Goal: Transaction & Acquisition: Purchase product/service

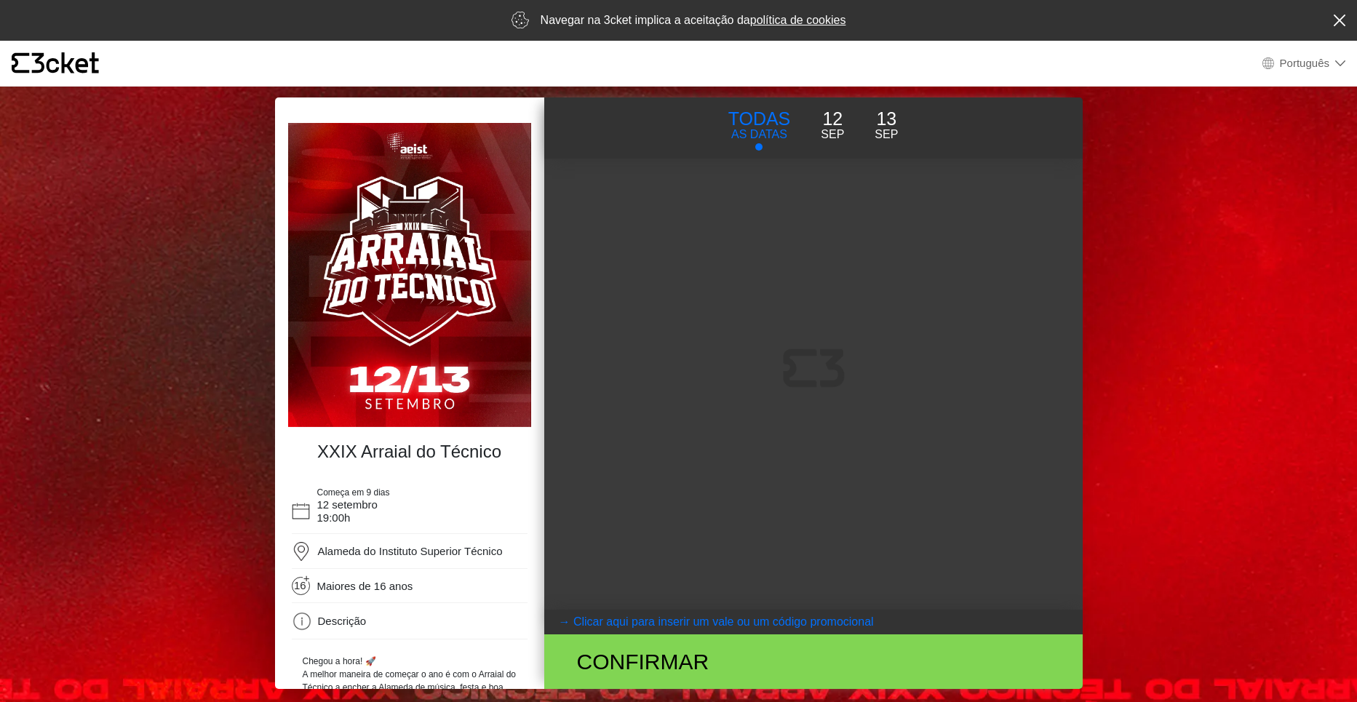
select select "pt_PT"
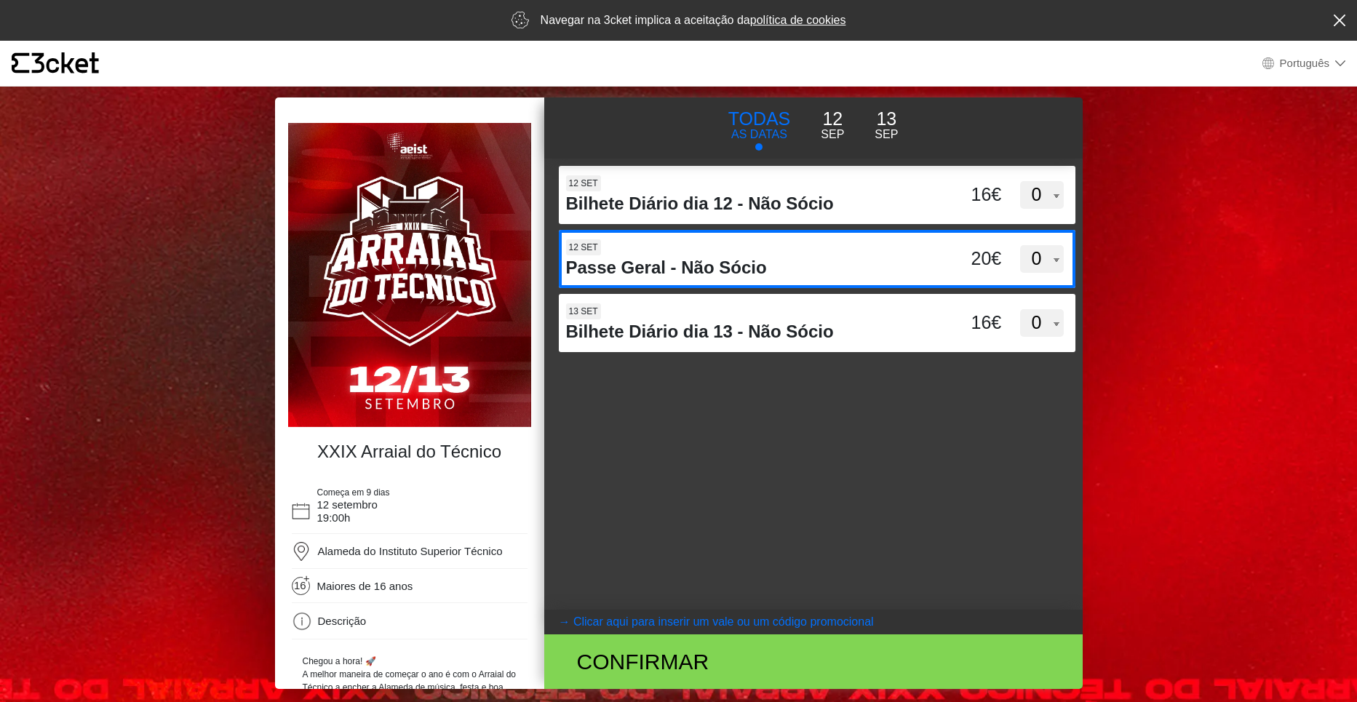
click at [1049, 261] on select "0 1 2 3 4 5 6 7 8 9 10 11 12 13 14 15" at bounding box center [1042, 259] width 44 height 28
select select "2"
click at [1020, 245] on select "0 1 2 3 4 5 6 7 8 9 10 11 12 13 14 15" at bounding box center [1042, 259] width 44 height 28
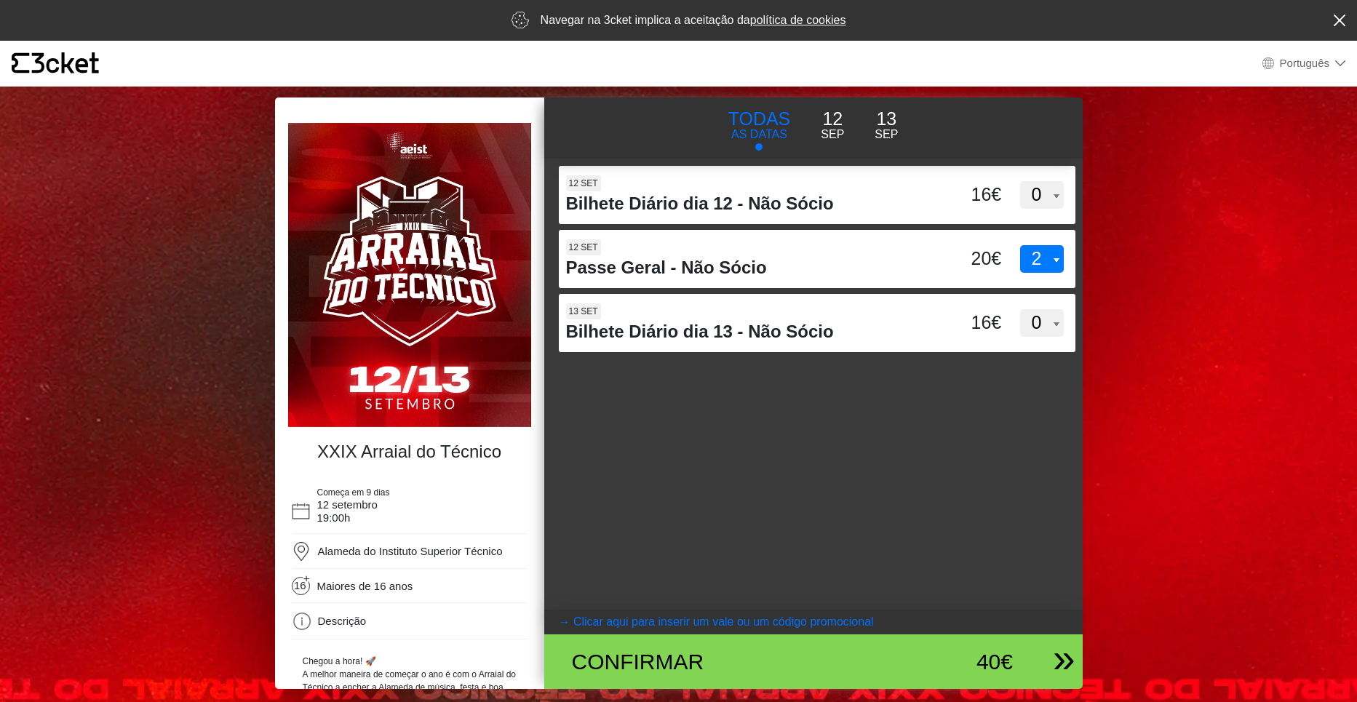
click at [843, 649] on div "Confirmar" at bounding box center [725, 661] width 329 height 33
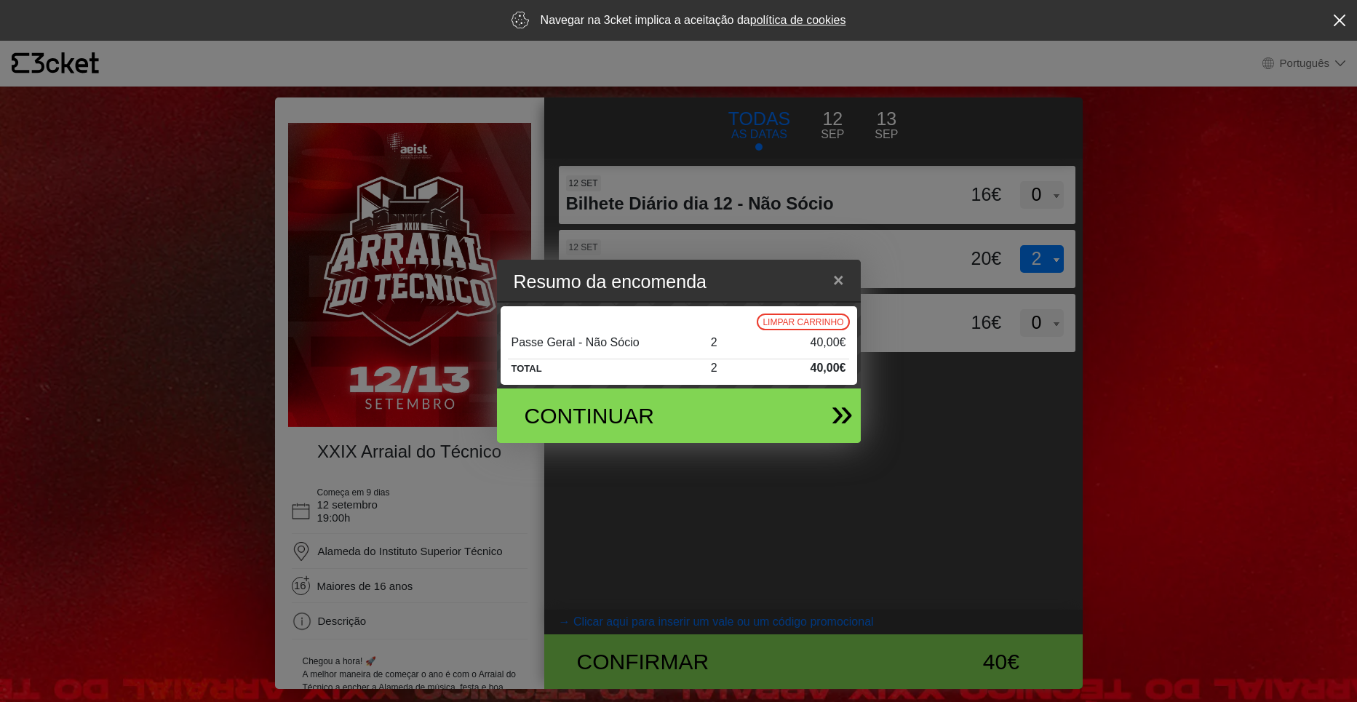
click at [781, 413] on div "Continuar" at bounding box center [673, 416] width 341 height 55
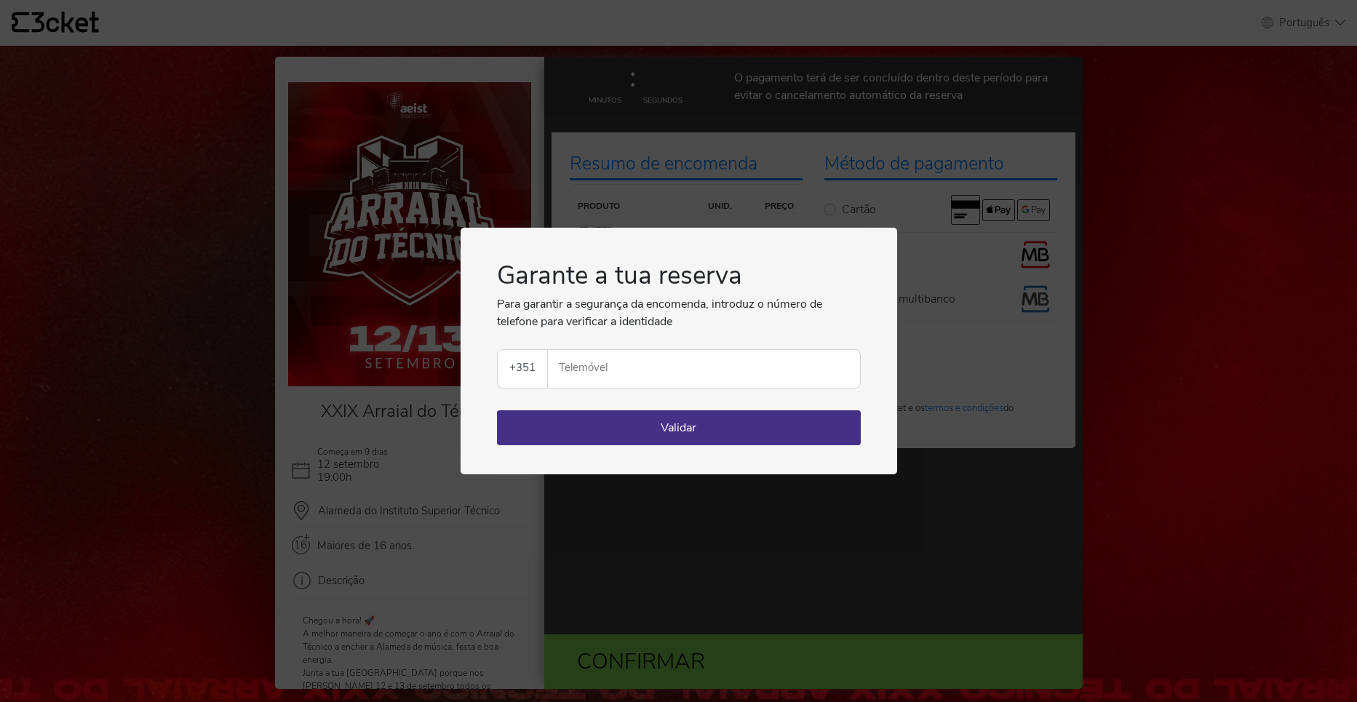
select select "pt_PT"
click at [760, 379] on input "Telemóvel" at bounding box center [710, 369] width 301 height 38
type input "933384688"
click at [723, 424] on button "Validar" at bounding box center [679, 427] width 364 height 35
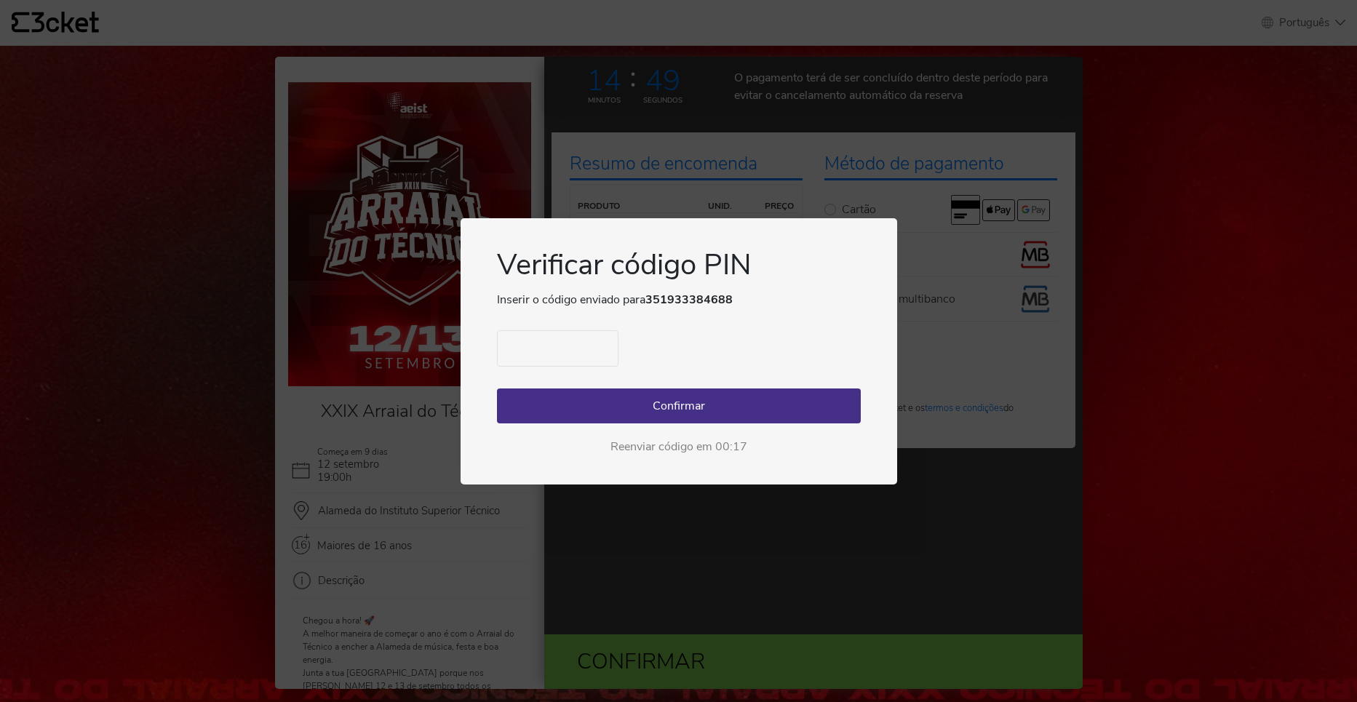
click at [561, 351] on input "text" at bounding box center [558, 348] width 122 height 36
type input "0046"
click at [632, 389] on button "Confirmar" at bounding box center [679, 406] width 364 height 35
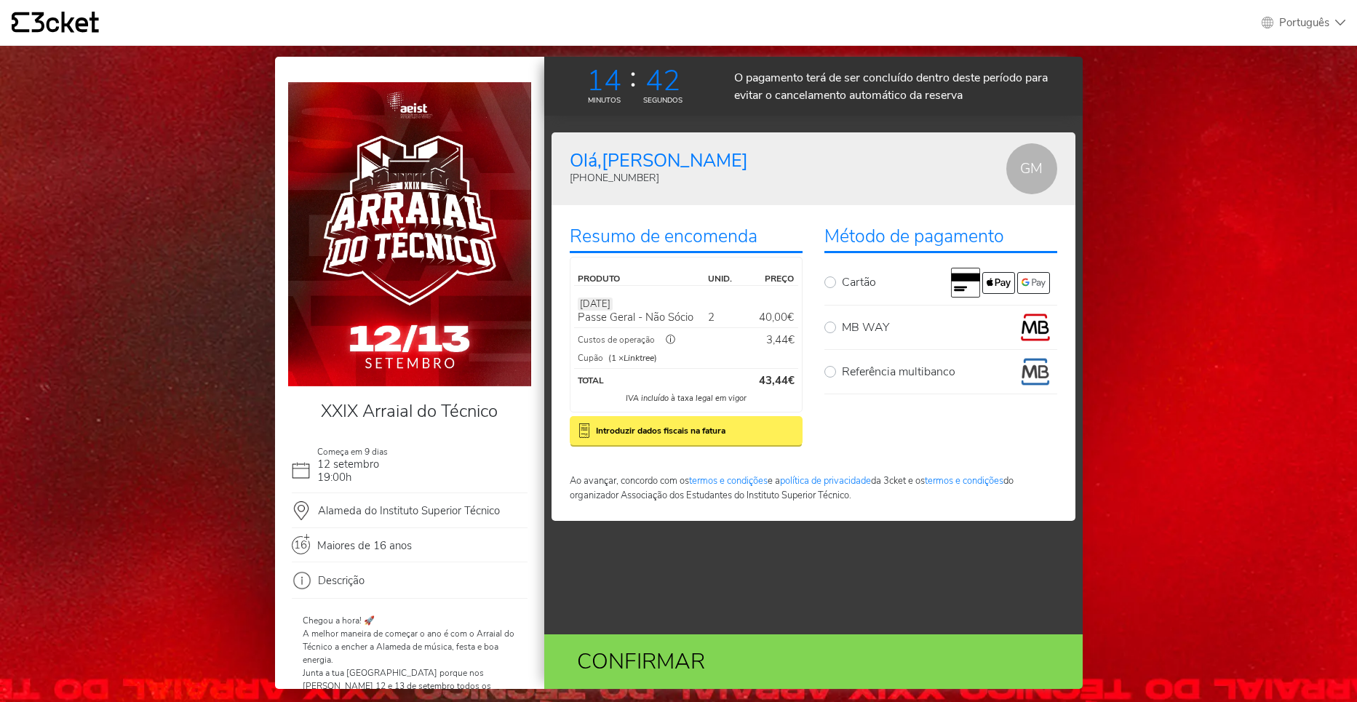
click at [670, 341] on div "ⓘ" at bounding box center [671, 340] width 32 height 15
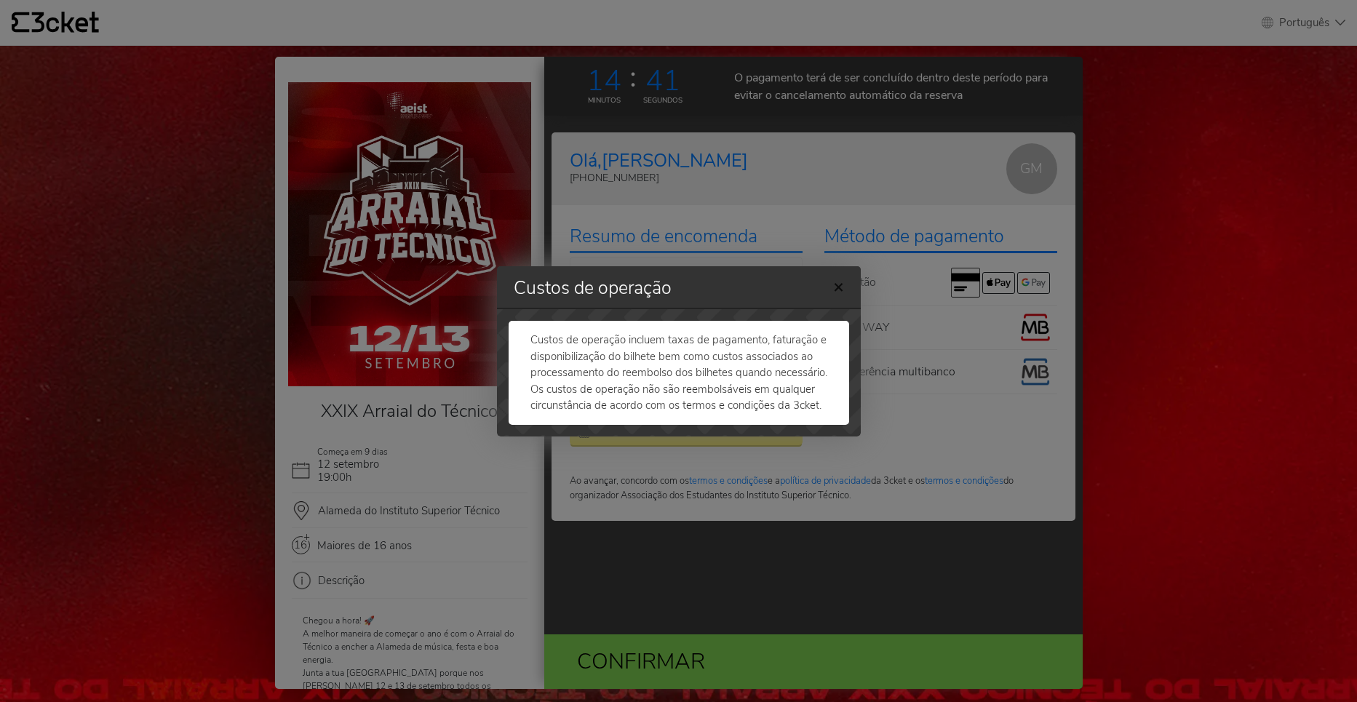
click at [839, 289] on span "×" at bounding box center [838, 287] width 11 height 24
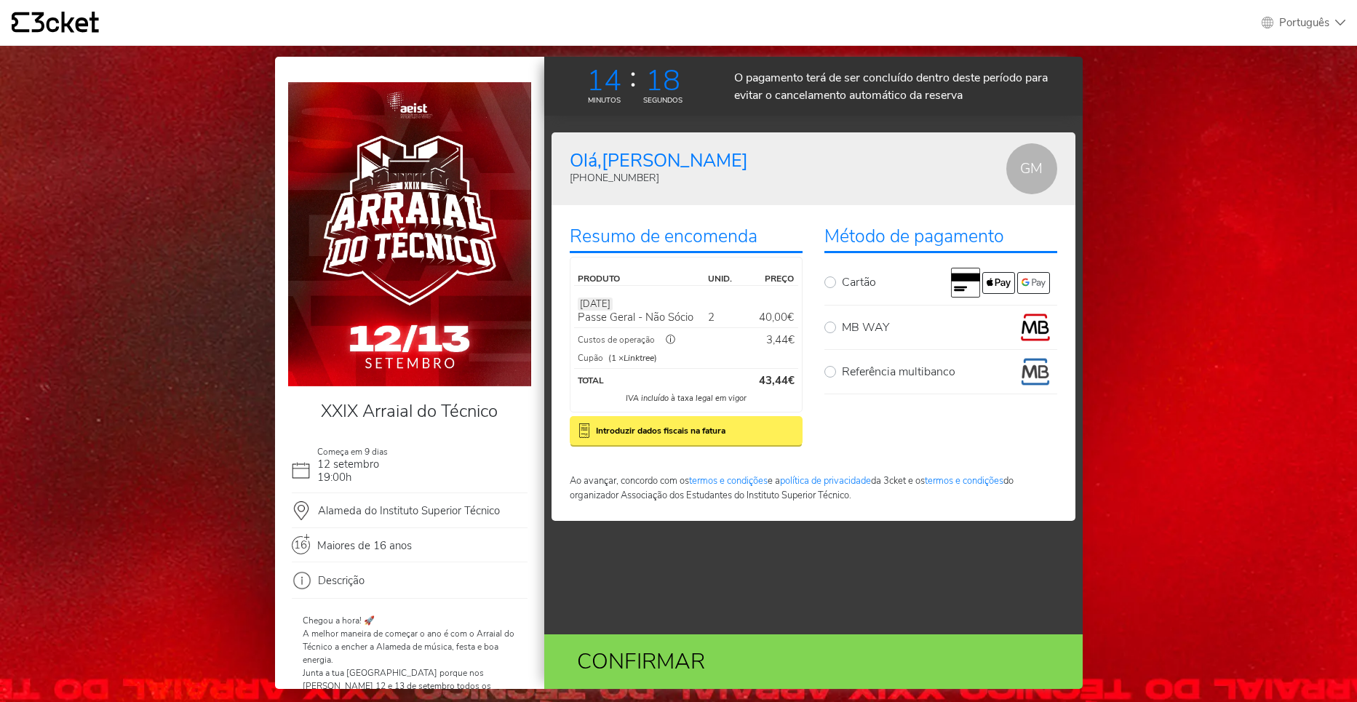
click at [853, 330] on p "MB WAY" at bounding box center [865, 327] width 47 height 17
click at [851, 322] on input "MB WAY" at bounding box center [846, 317] width 9 height 9
radio input "true"
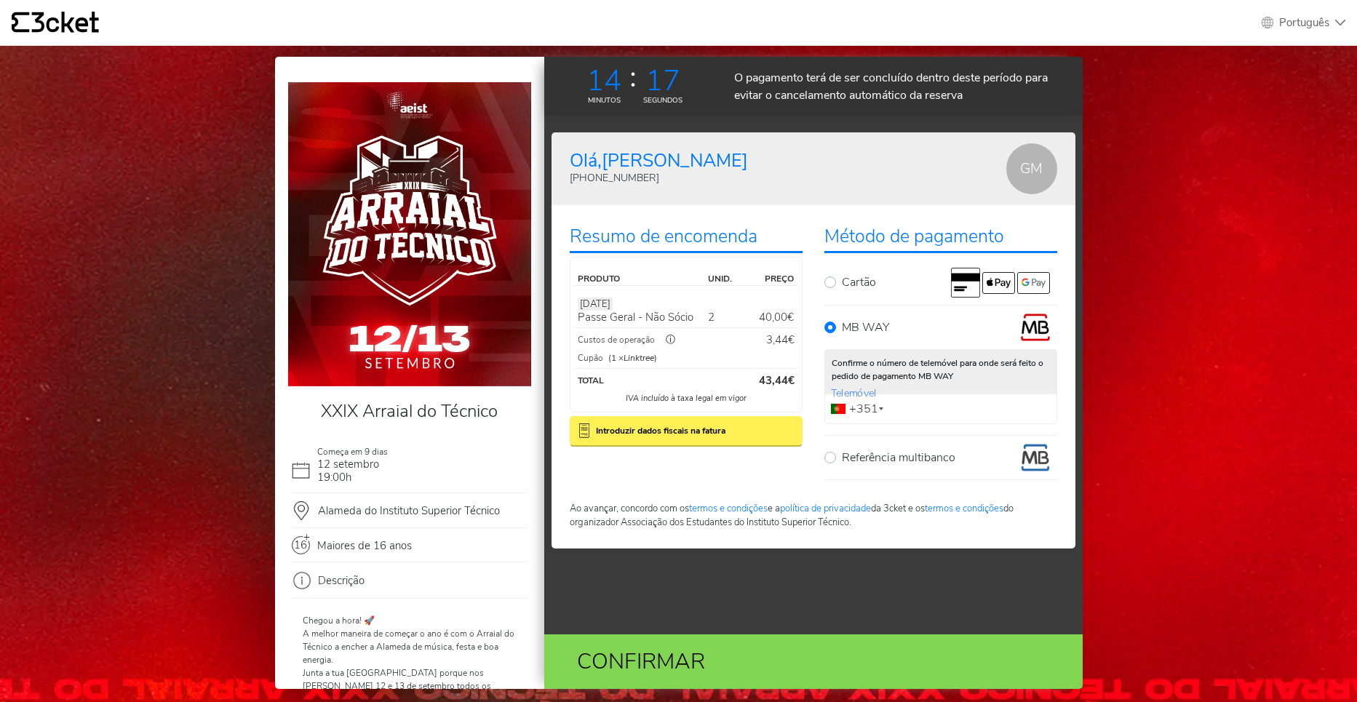
click at [924, 400] on input "Telemóvel" at bounding box center [941, 409] width 233 height 31
type input "933384688"
click at [707, 432] on b "Introduzir dados fiscais na fatura" at bounding box center [661, 430] width 130 height 13
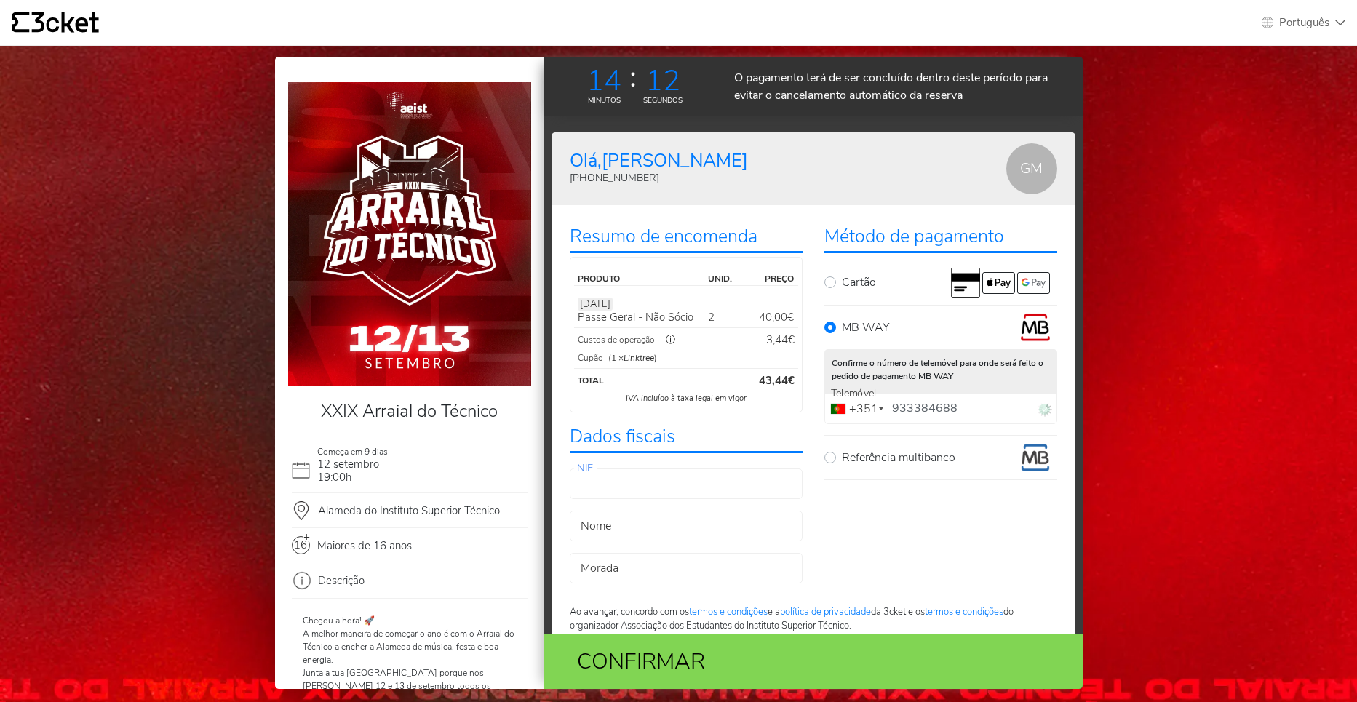
click at [703, 491] on input "NIF" at bounding box center [686, 484] width 233 height 31
type input "265517273"
click at [682, 523] on input "Nome" at bounding box center [686, 526] width 233 height 31
type input "Gonçalo Vinagre Martins"
click at [643, 360] on icon "Linktree" at bounding box center [639, 358] width 31 height 12
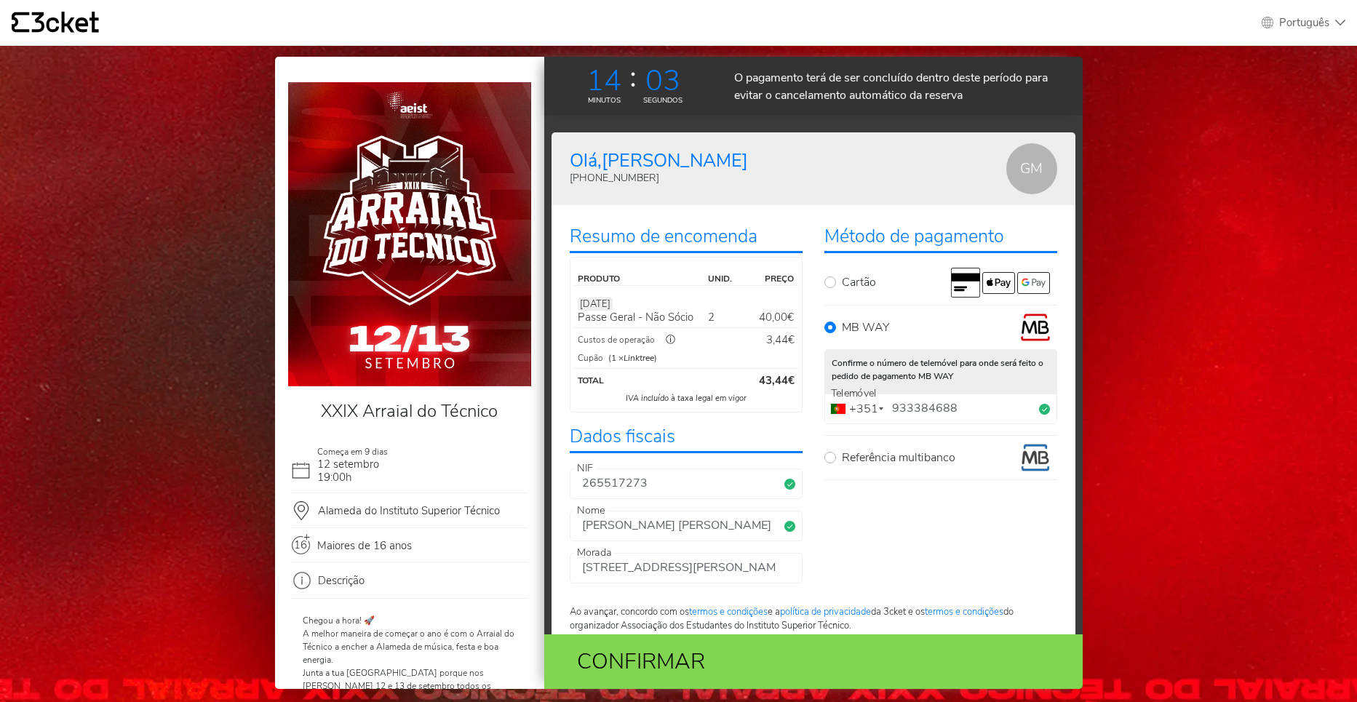
drag, startPoint x: 611, startPoint y: 356, endPoint x: 656, endPoint y: 357, distance: 45.9
click at [656, 357] on small "(1 × Linktree )" at bounding box center [632, 357] width 49 height 13
drag, startPoint x: 656, startPoint y: 357, endPoint x: 663, endPoint y: 343, distance: 15.3
click at [663, 343] on div "ⓘ" at bounding box center [671, 340] width 32 height 15
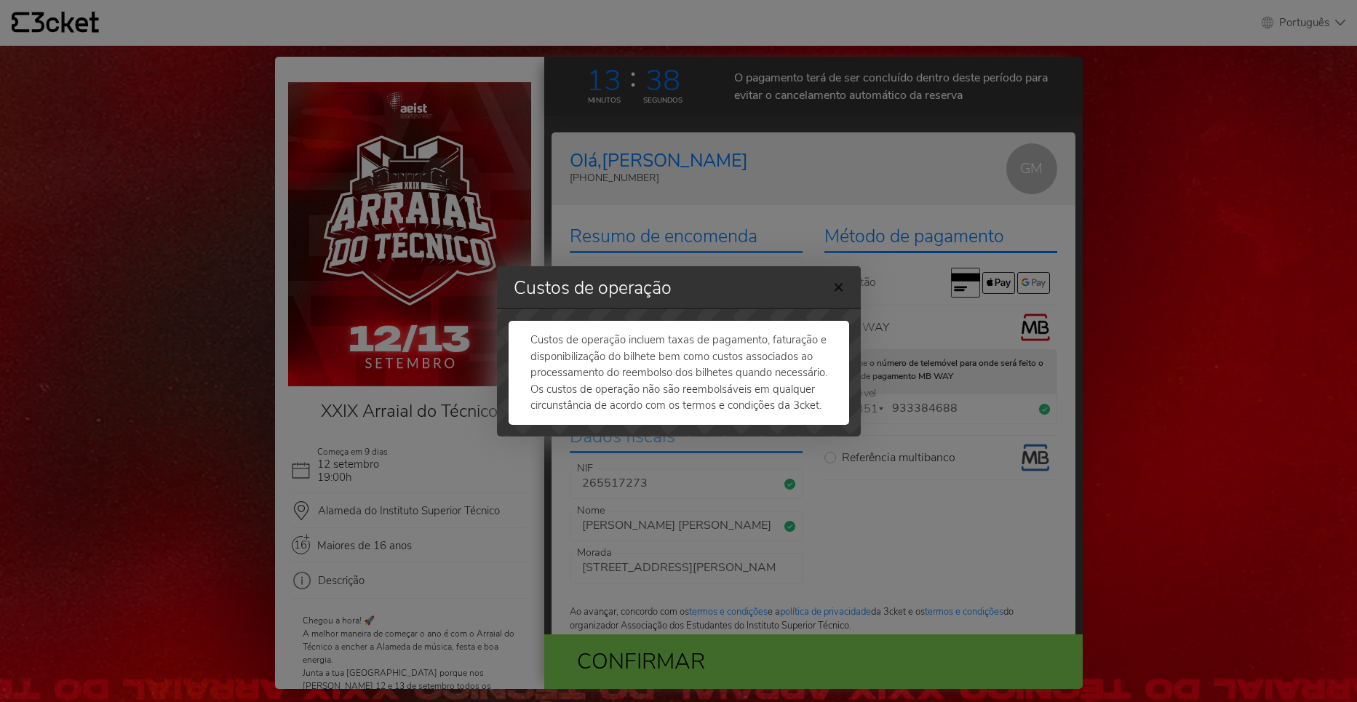
click at [833, 280] on button "×" at bounding box center [839, 286] width 34 height 47
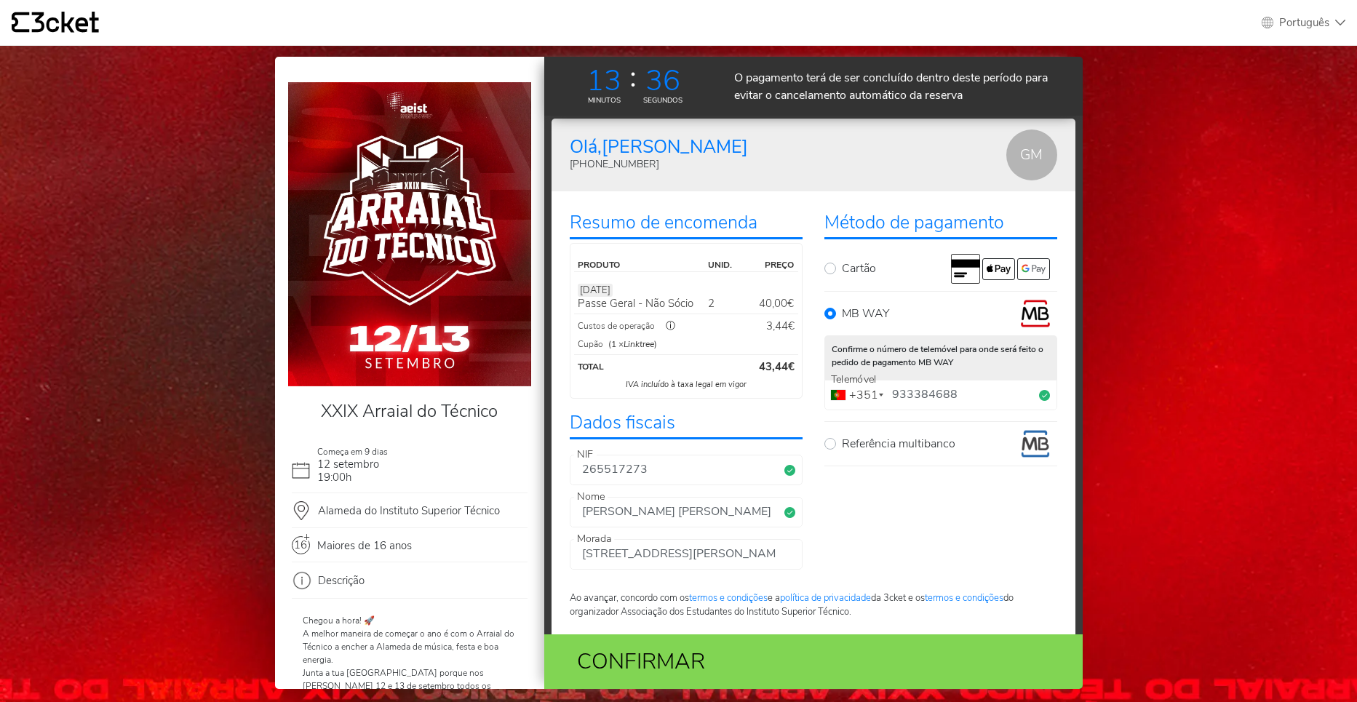
scroll to position [32, 0]
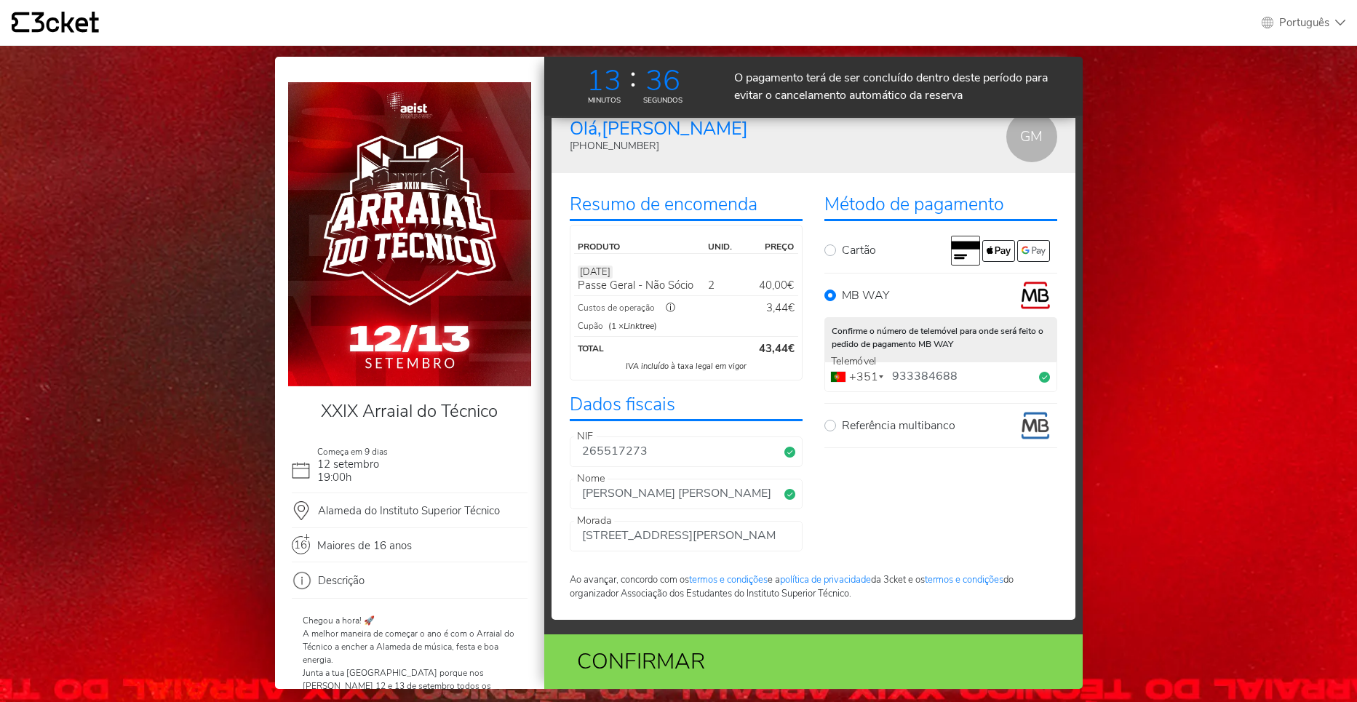
click at [967, 374] on input "933384688" at bounding box center [941, 377] width 233 height 31
click at [865, 523] on div "Método de pagamento Cartão MB WAY Confirme o número de telemóvel para onde será…" at bounding box center [941, 365] width 255 height 371
click at [971, 384] on input "933384688" at bounding box center [941, 377] width 233 height 31
click at [727, 543] on input "Rua Padre Emílio, lote 56" at bounding box center [686, 536] width 233 height 31
drag, startPoint x: 583, startPoint y: 531, endPoint x: 689, endPoint y: 530, distance: 106.3
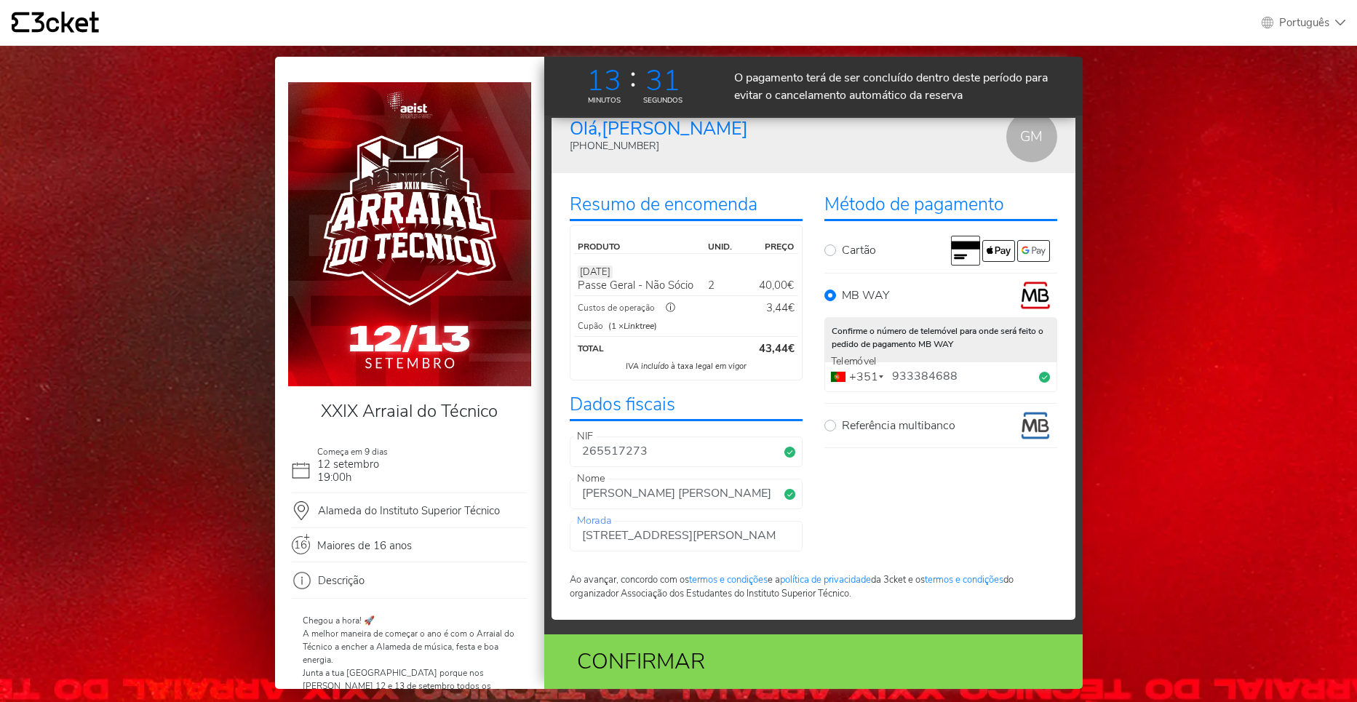
click at [584, 531] on input "Rua Padre Emílio, lote 56" at bounding box center [686, 536] width 233 height 31
type input "Pinhal Novo, Rua Padre Emílio, lote 56"
click at [875, 539] on div "Método de pagamento Cartão MB WAY Confirme o número de telemóvel para onde será…" at bounding box center [941, 365] width 255 height 371
click at [765, 533] on input "Pinhal Novo, Rua Padre Emílio, lote 56" at bounding box center [686, 536] width 233 height 31
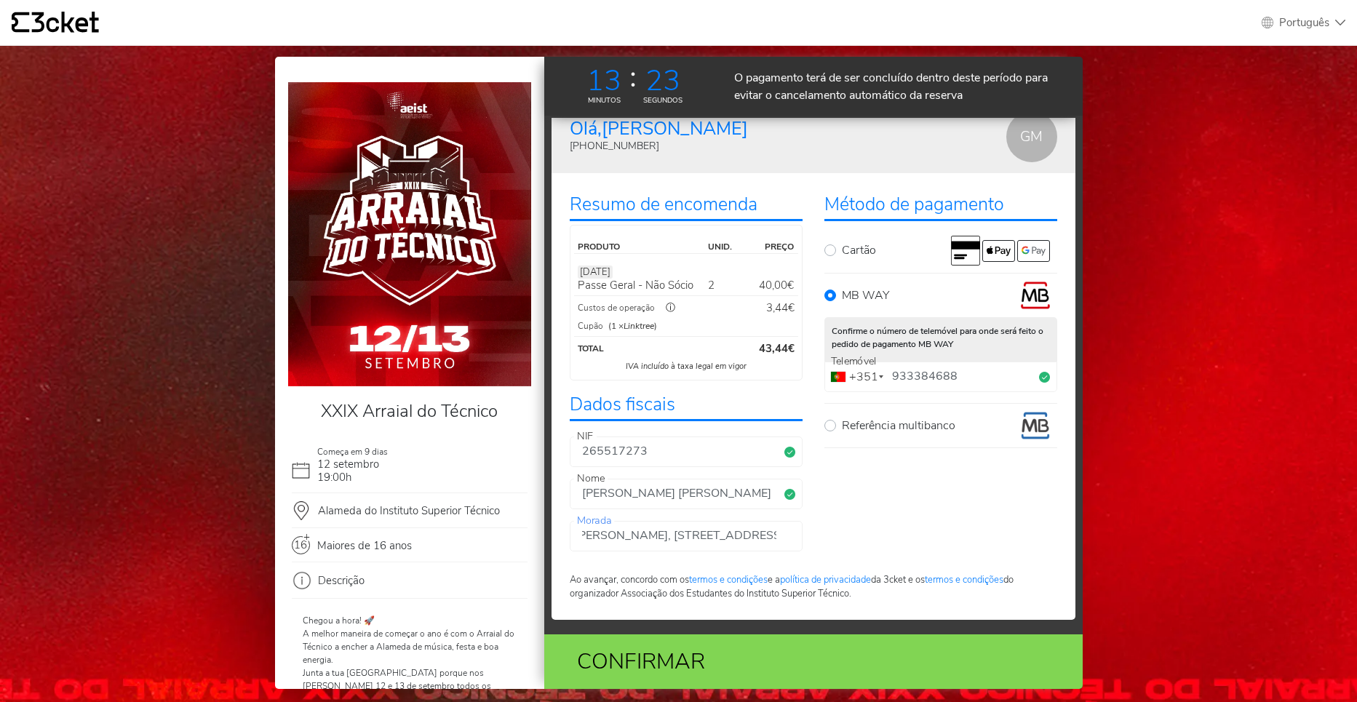
click at [932, 368] on input "933384688" at bounding box center [941, 377] width 233 height 31
click at [980, 372] on input "933384688" at bounding box center [941, 377] width 233 height 31
click at [915, 530] on div "Método de pagamento Cartão MB WAY Confirme o número de telemóvel para onde será…" at bounding box center [941, 365] width 255 height 371
click at [747, 648] on div "Confirmar" at bounding box center [725, 661] width 329 height 33
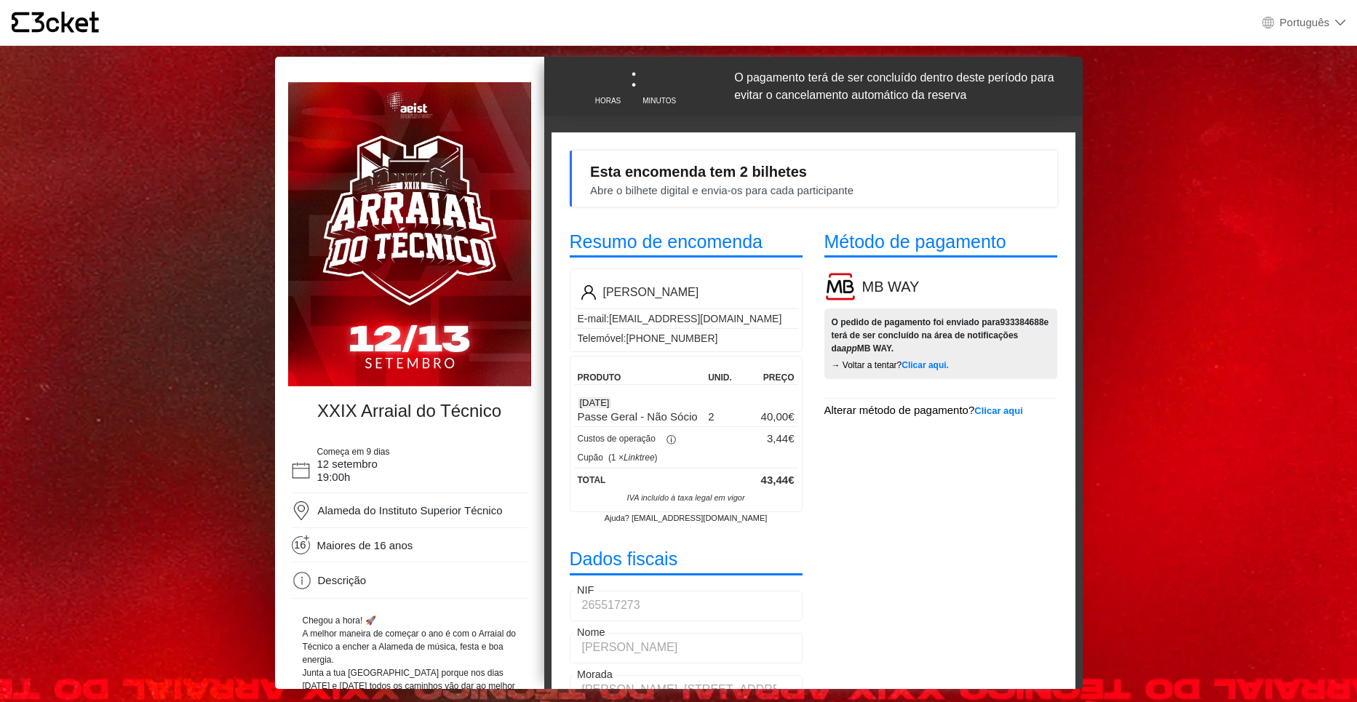
select select "pt_PT"
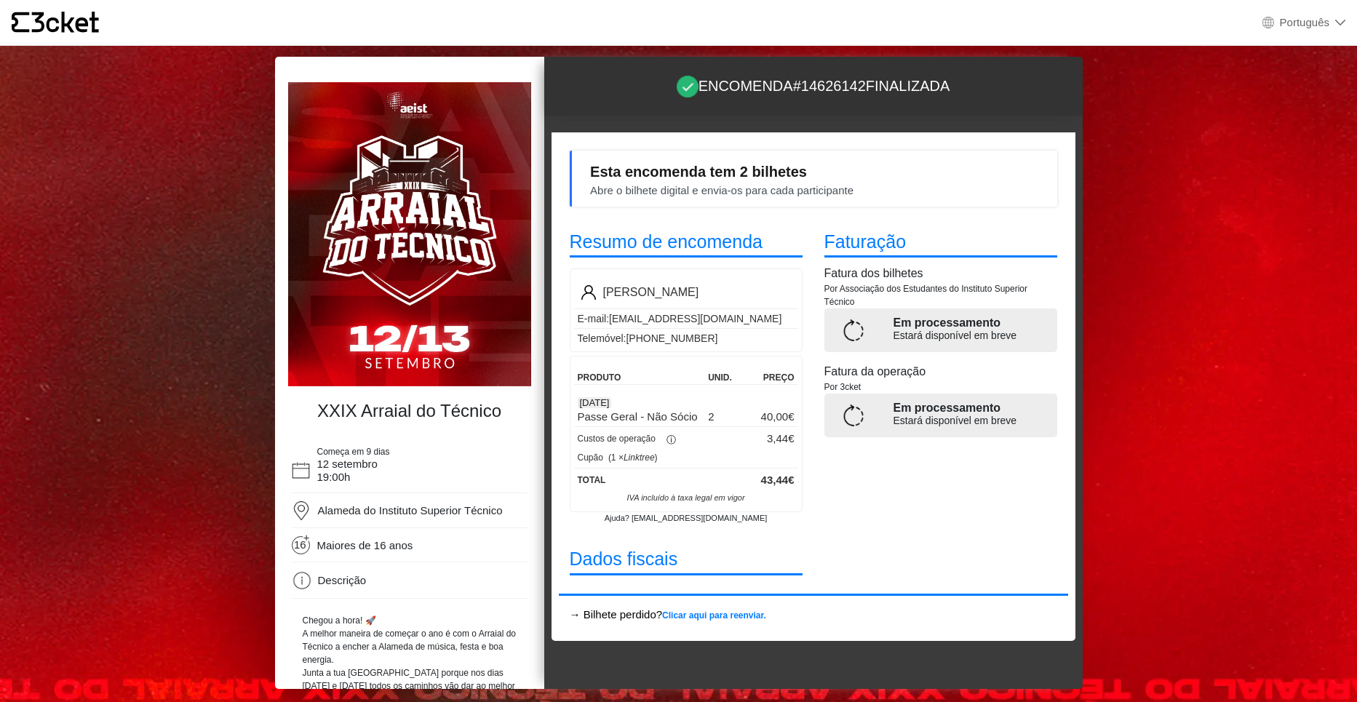
select select "pt_PT"
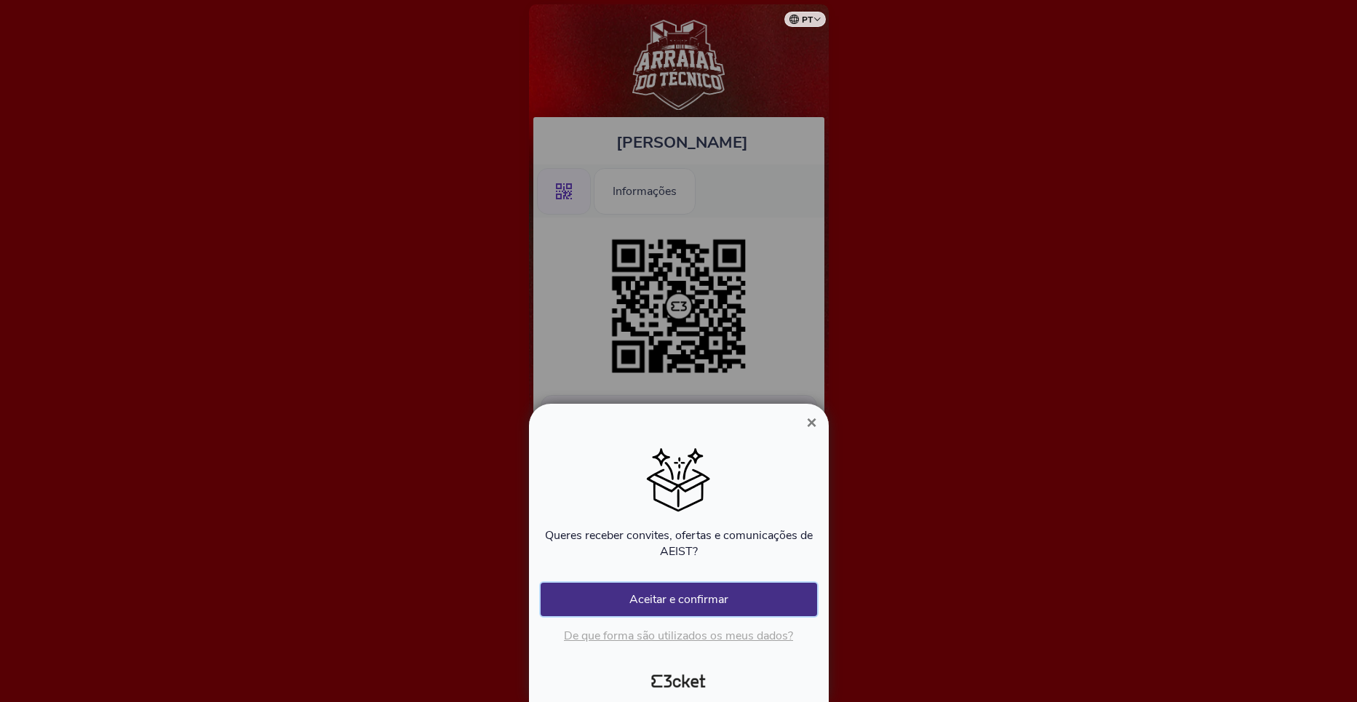
click at [710, 587] on button "Aceitar e confirmar" at bounding box center [679, 599] width 277 height 33
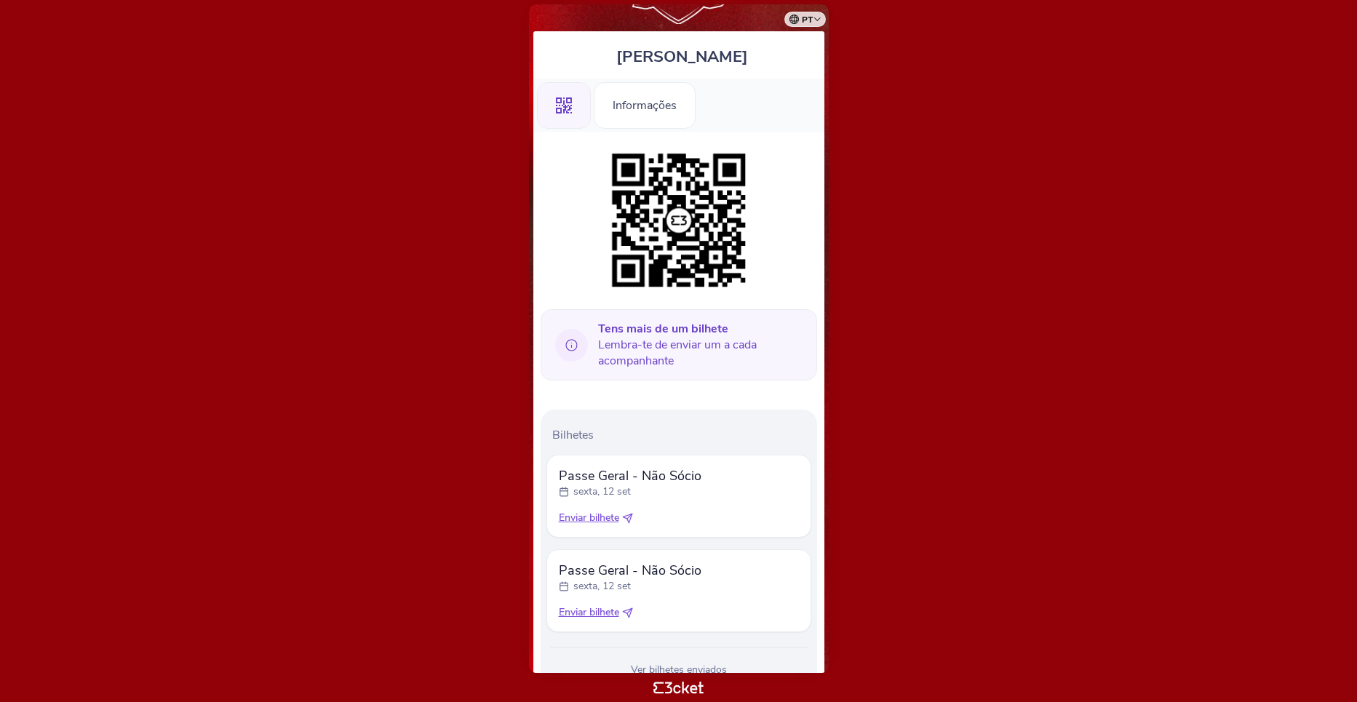
scroll to position [141, 0]
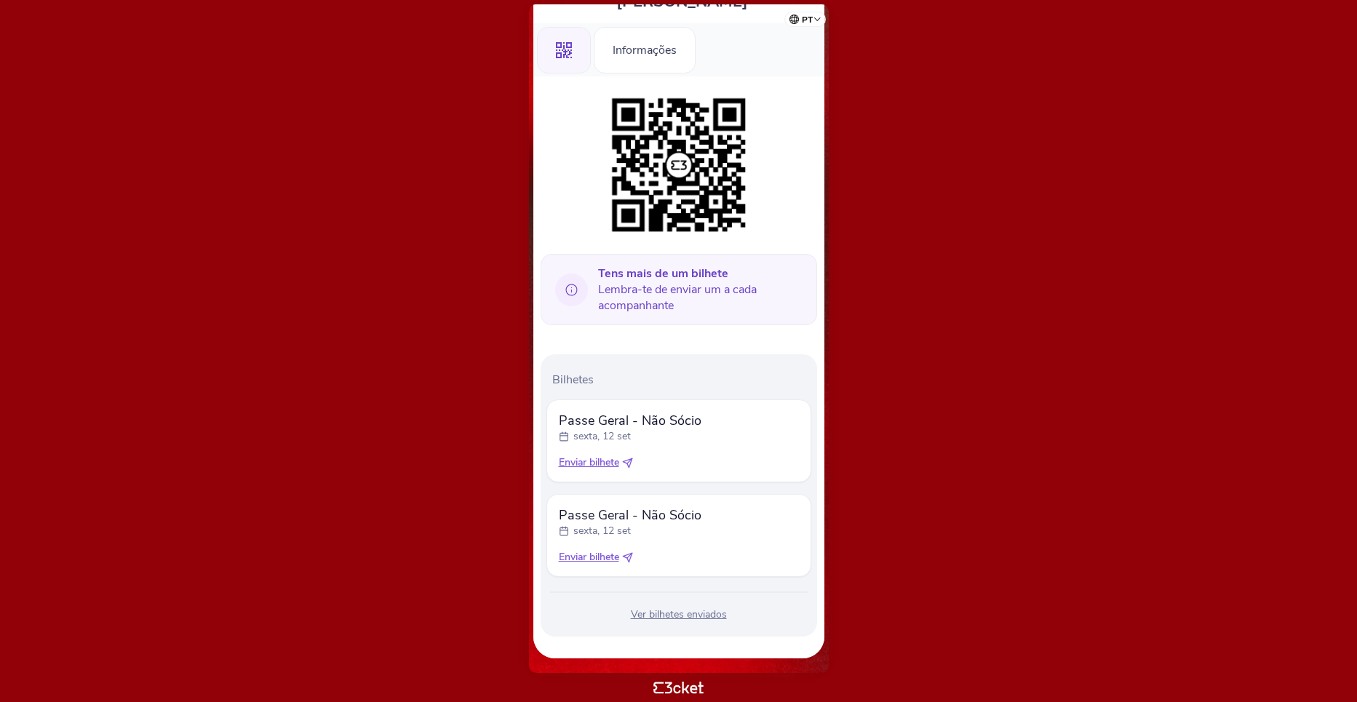
click at [609, 563] on span "Enviar bilhete" at bounding box center [589, 557] width 60 height 15
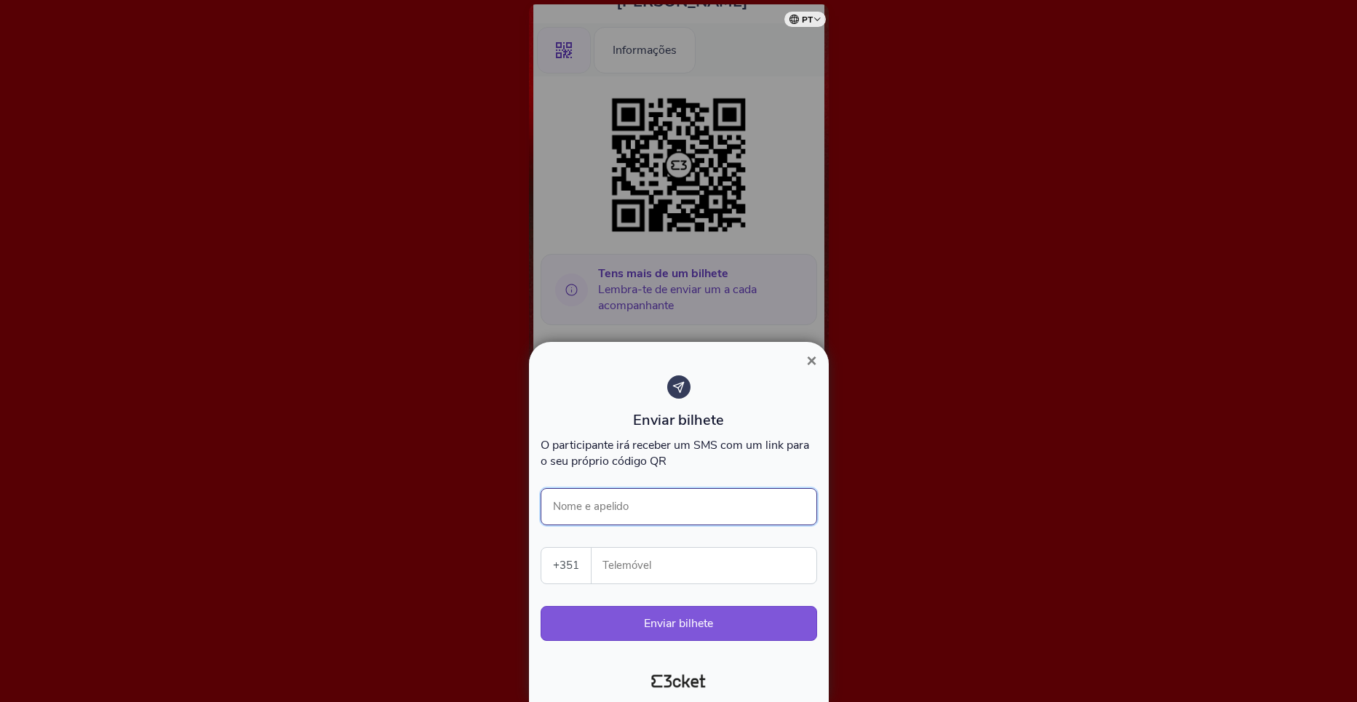
click at [643, 509] on input "Nome e apelido" at bounding box center [679, 506] width 277 height 37
click at [645, 517] on input "Nome e apelido" at bounding box center [679, 506] width 277 height 37
drag, startPoint x: 654, startPoint y: 507, endPoint x: 725, endPoint y: 476, distance: 77.9
click at [654, 507] on input "Nome e apelido" at bounding box center [679, 506] width 277 height 37
click at [842, 428] on div at bounding box center [678, 351] width 1357 height 702
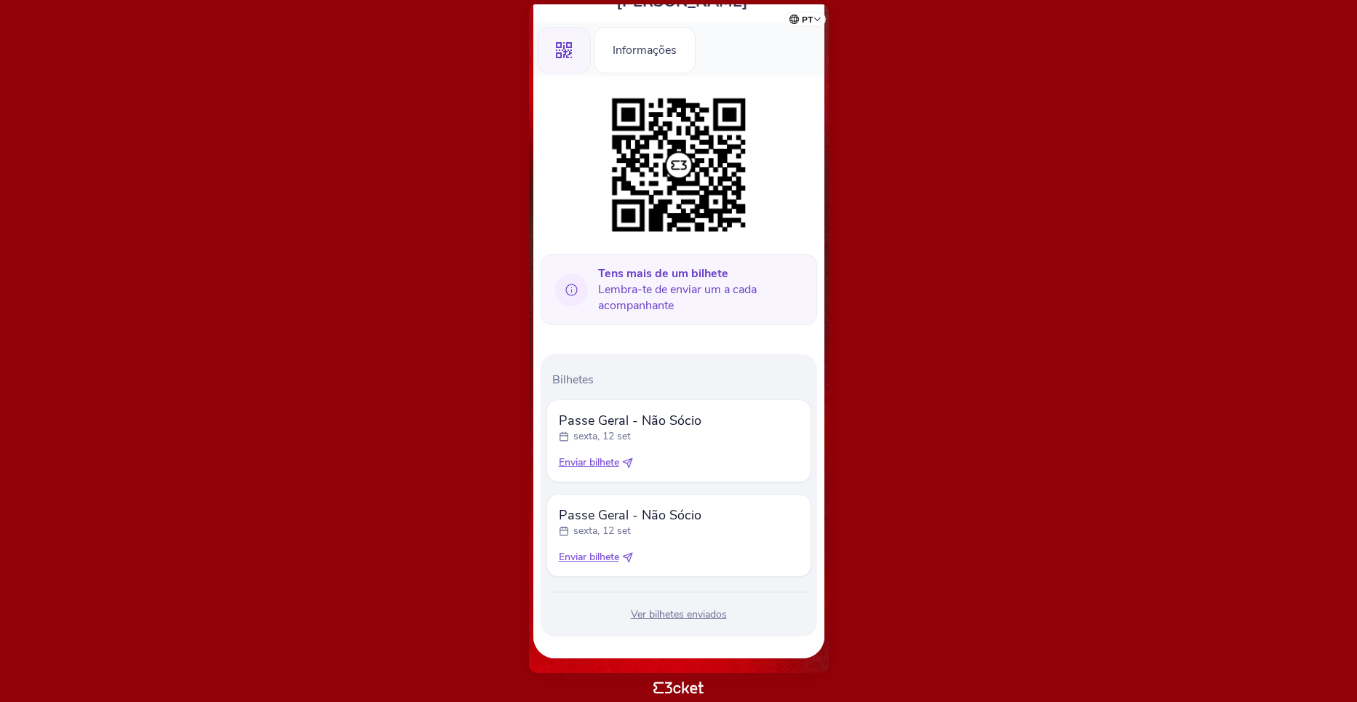
click at [655, 613] on div "Ver bilhetes enviados" at bounding box center [679, 615] width 265 height 15
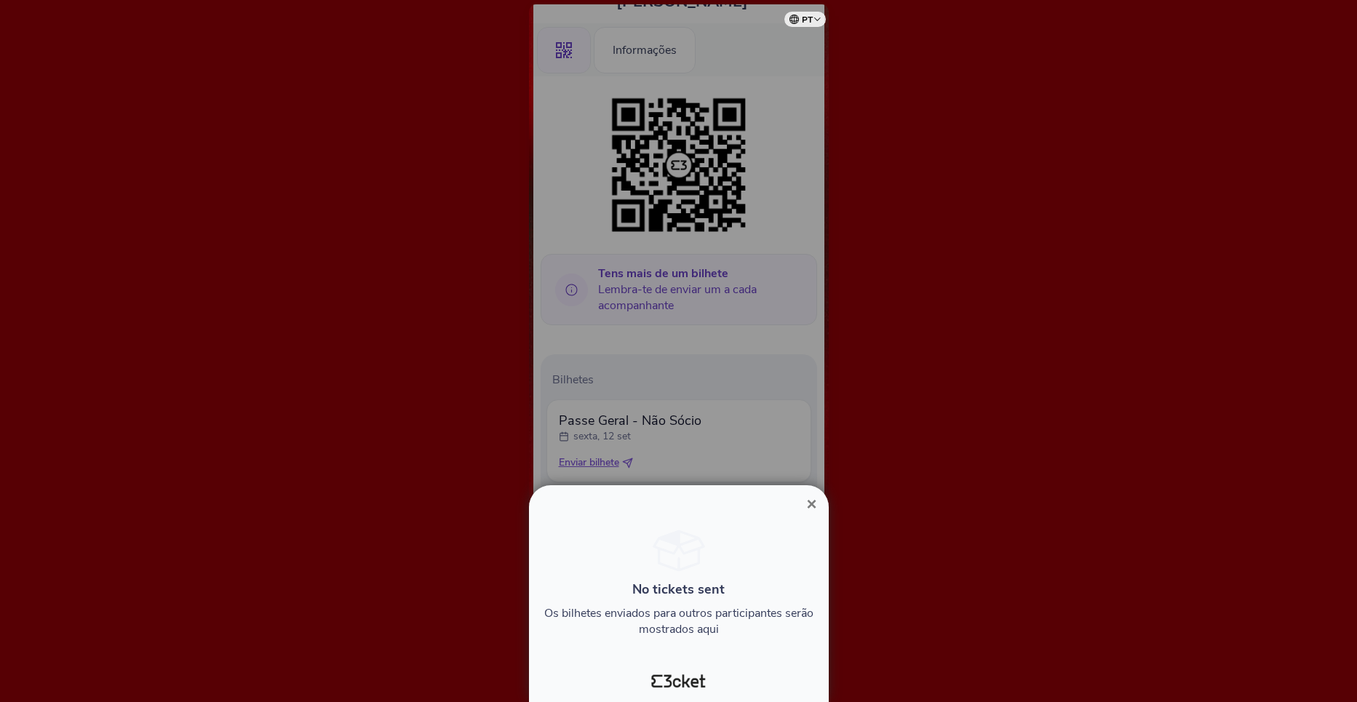
click at [813, 497] on span "×" at bounding box center [811, 504] width 10 height 20
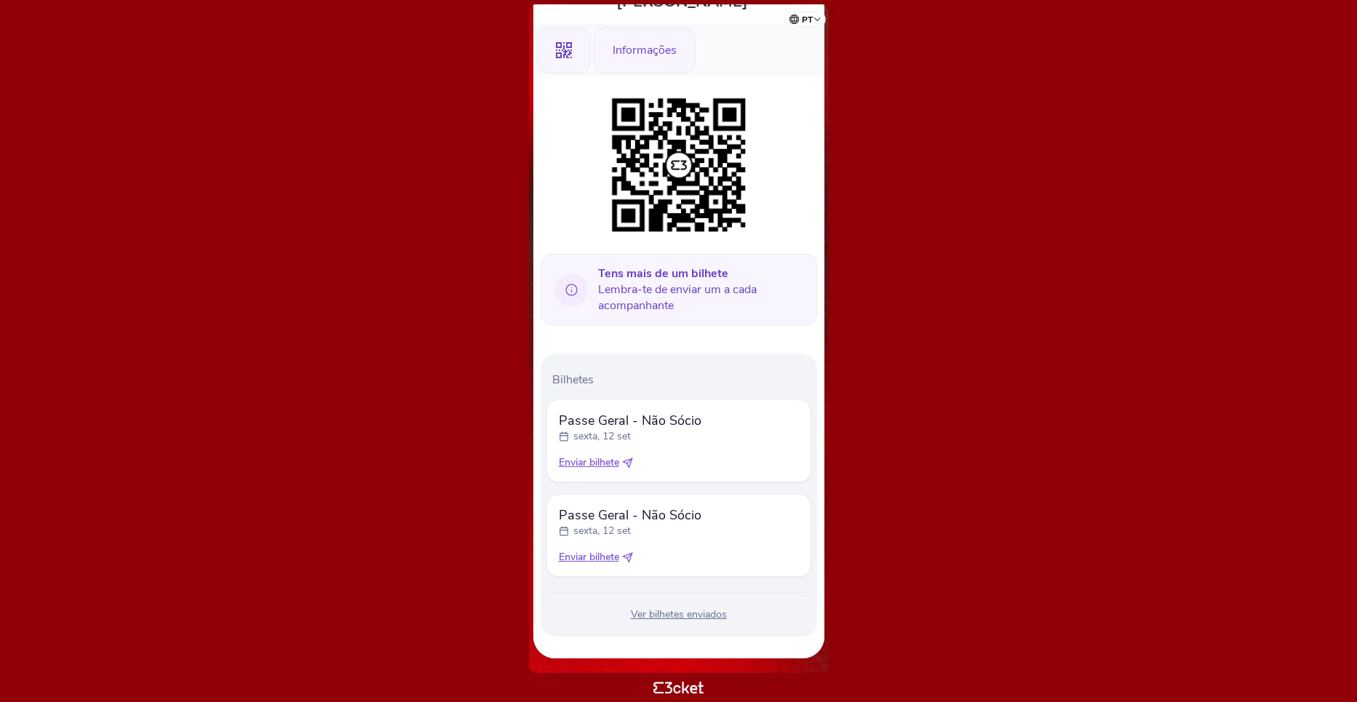
click at [660, 55] on div "Informações" at bounding box center [645, 50] width 102 height 47
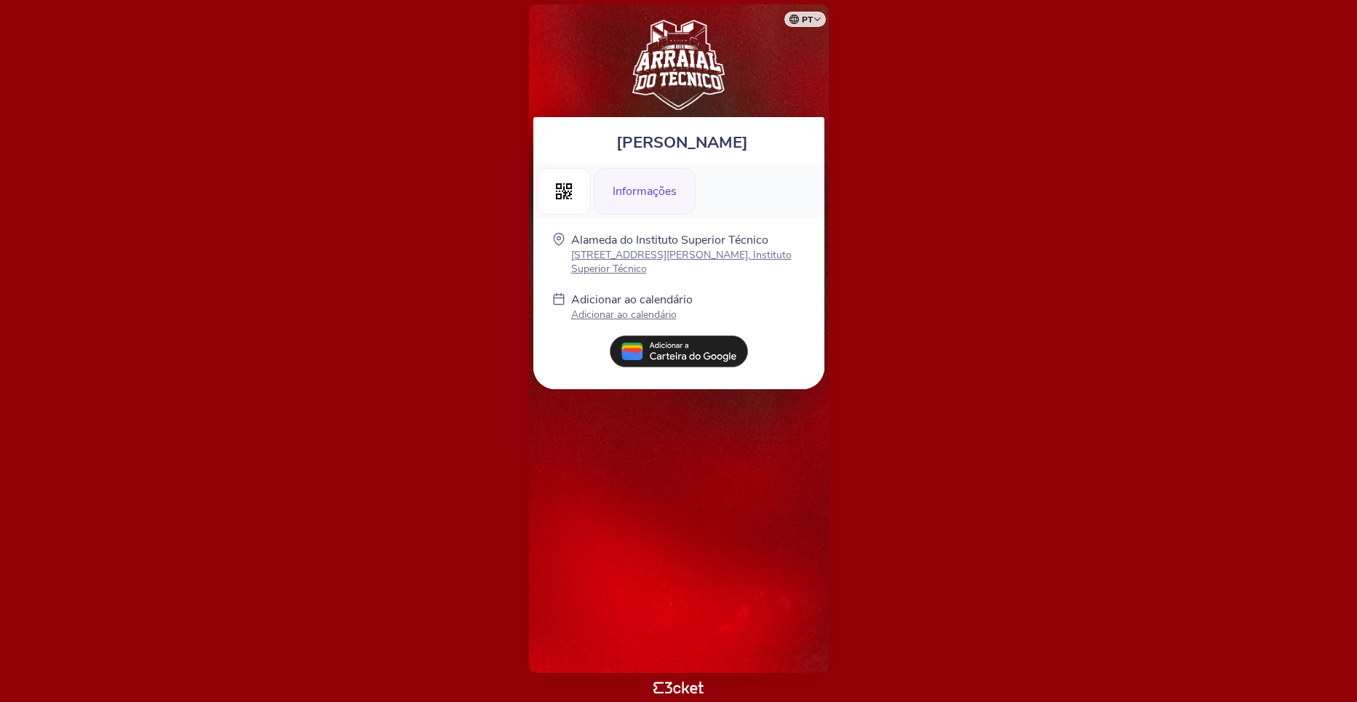
click at [617, 308] on p "Adicionar ao calendário" at bounding box center [632, 315] width 122 height 14
